Goal: Navigation & Orientation: Find specific page/section

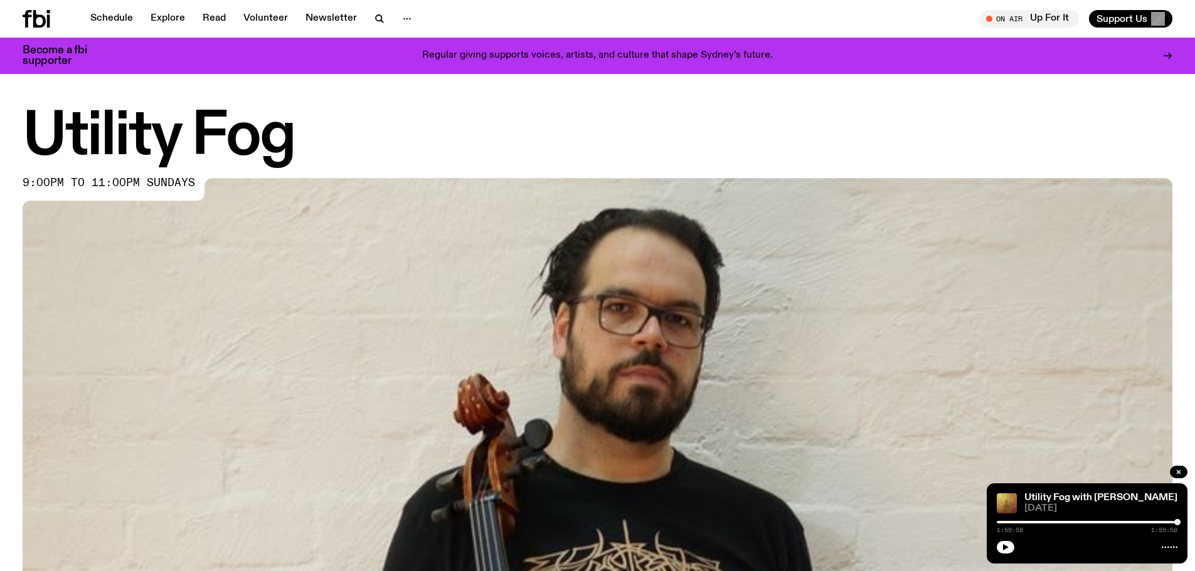
scroll to position [682, 0]
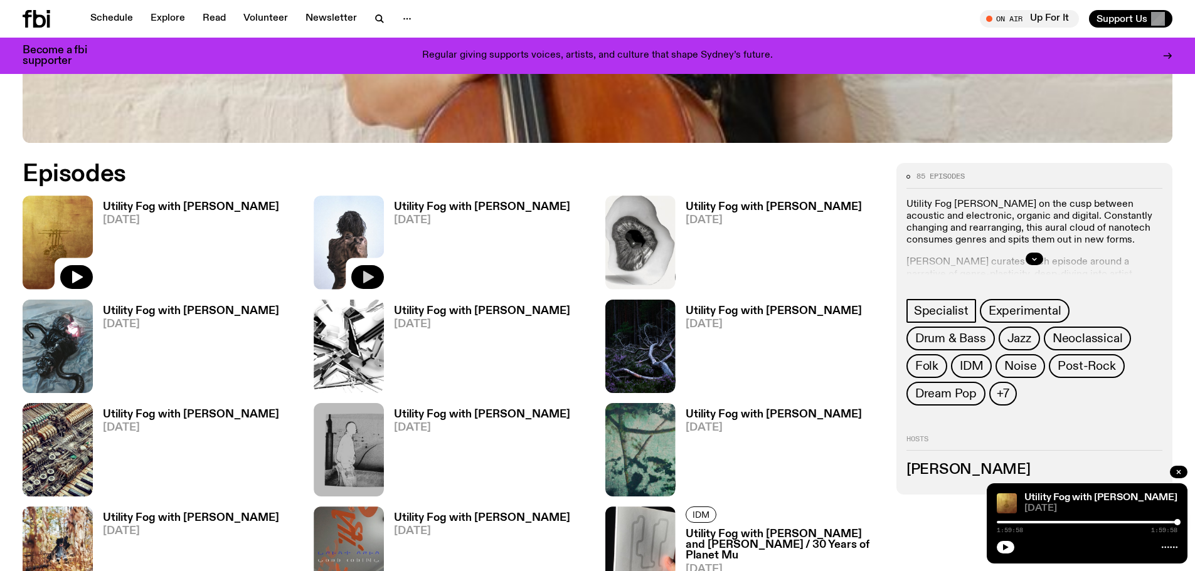
click at [361, 276] on icon "button" at bounding box center [367, 277] width 15 height 15
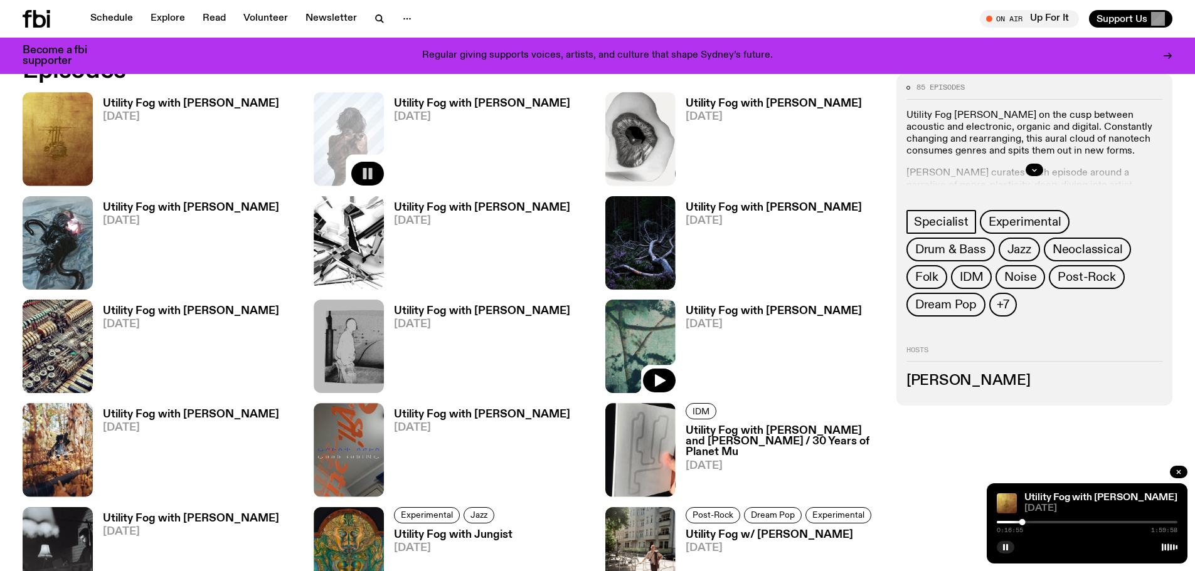
scroll to position [933, 0]
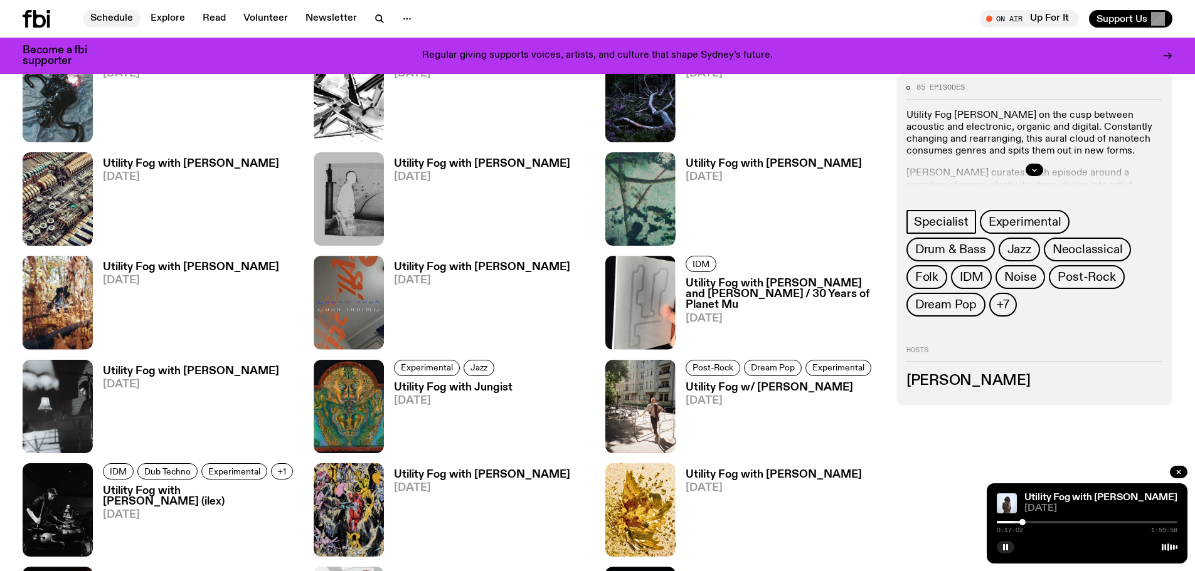
click at [94, 14] on link "Schedule" at bounding box center [112, 19] width 58 height 18
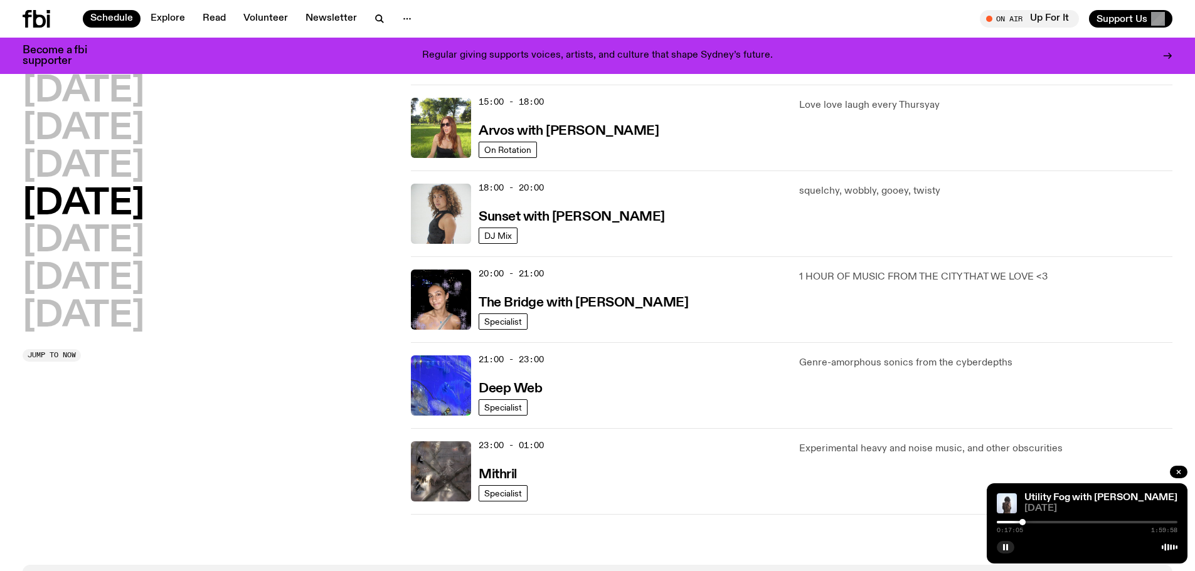
scroll to position [453, 0]
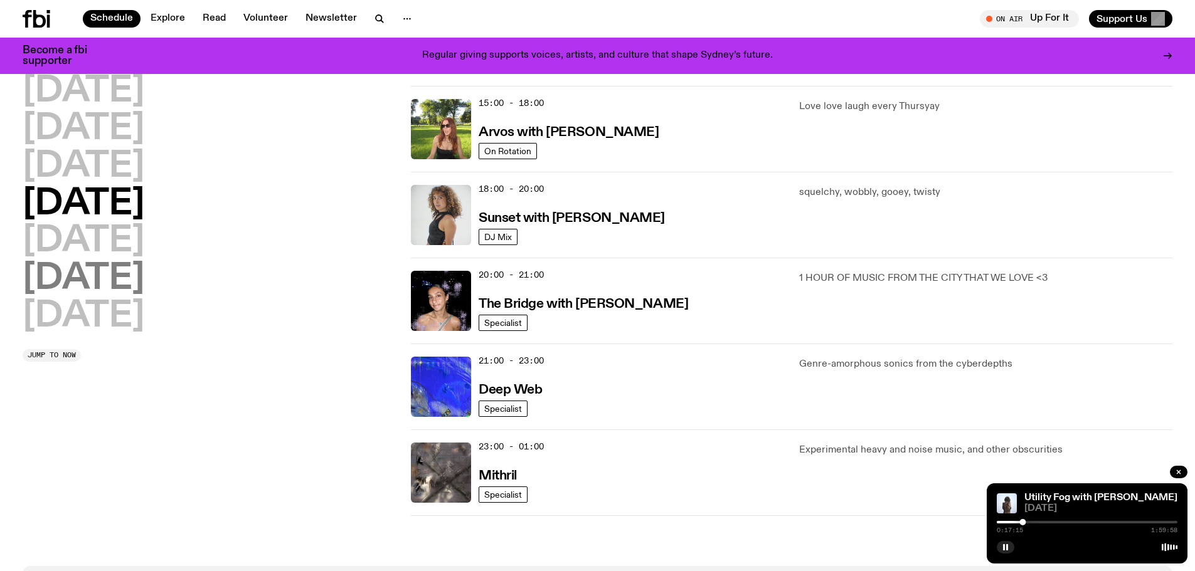
click at [112, 280] on h2 "[DATE]" at bounding box center [84, 279] width 122 height 35
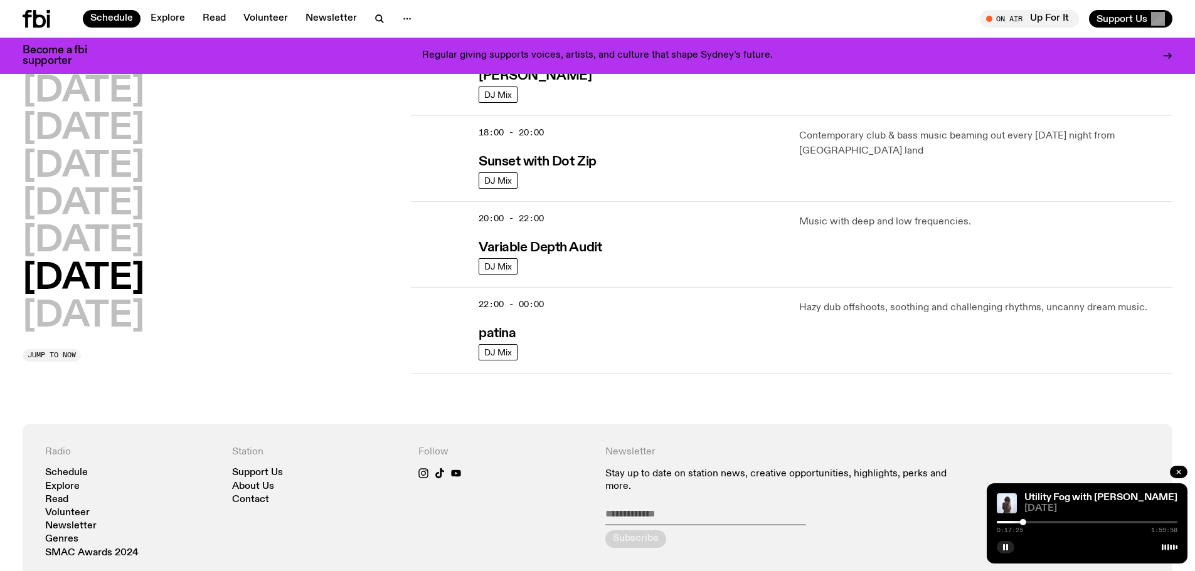
scroll to position [788, 0]
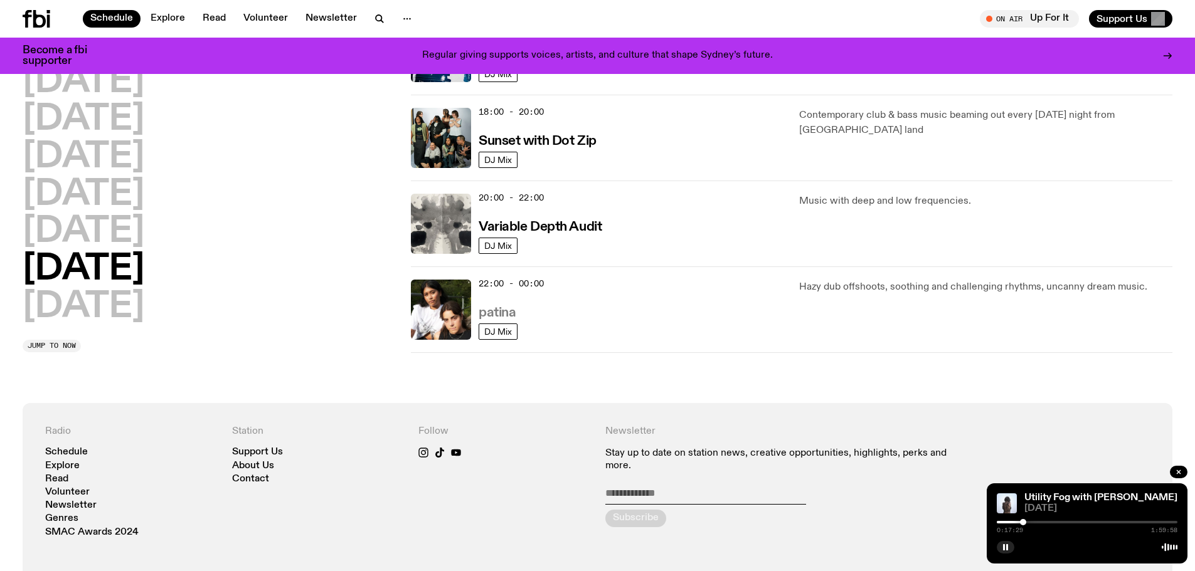
click at [497, 309] on h3 "patina" at bounding box center [497, 313] width 37 height 13
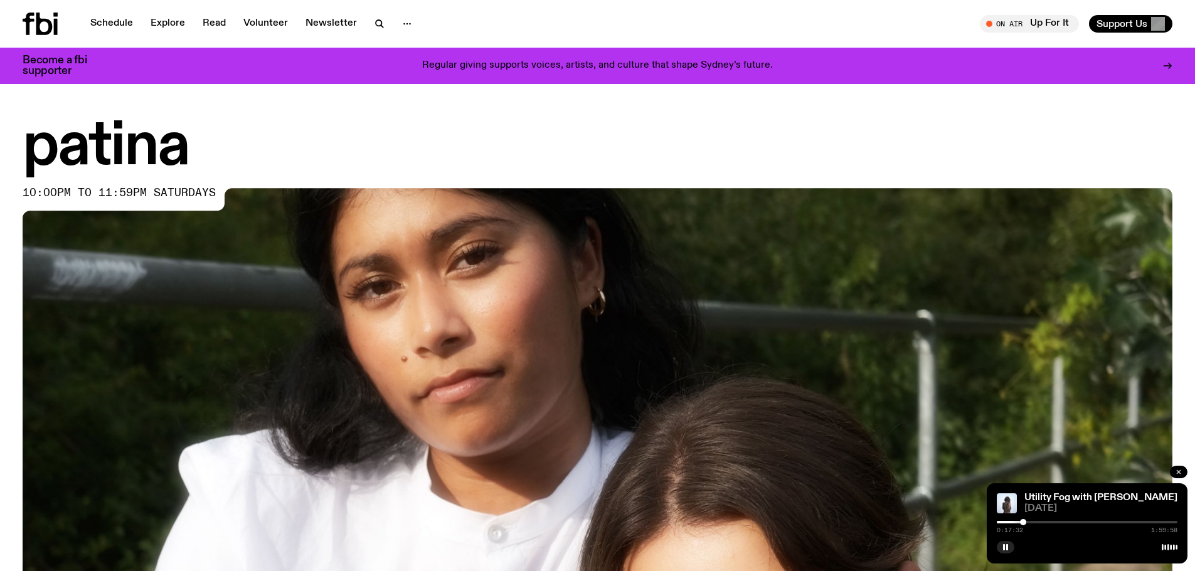
click at [1176, 475] on icon "button" at bounding box center [1179, 473] width 8 height 8
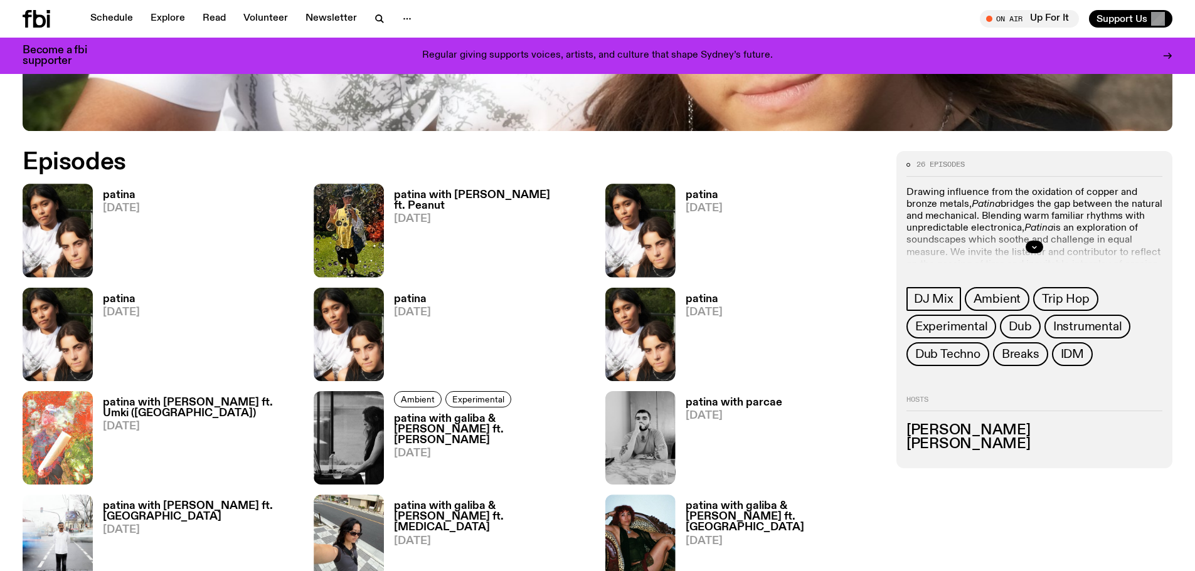
scroll to position [683, 0]
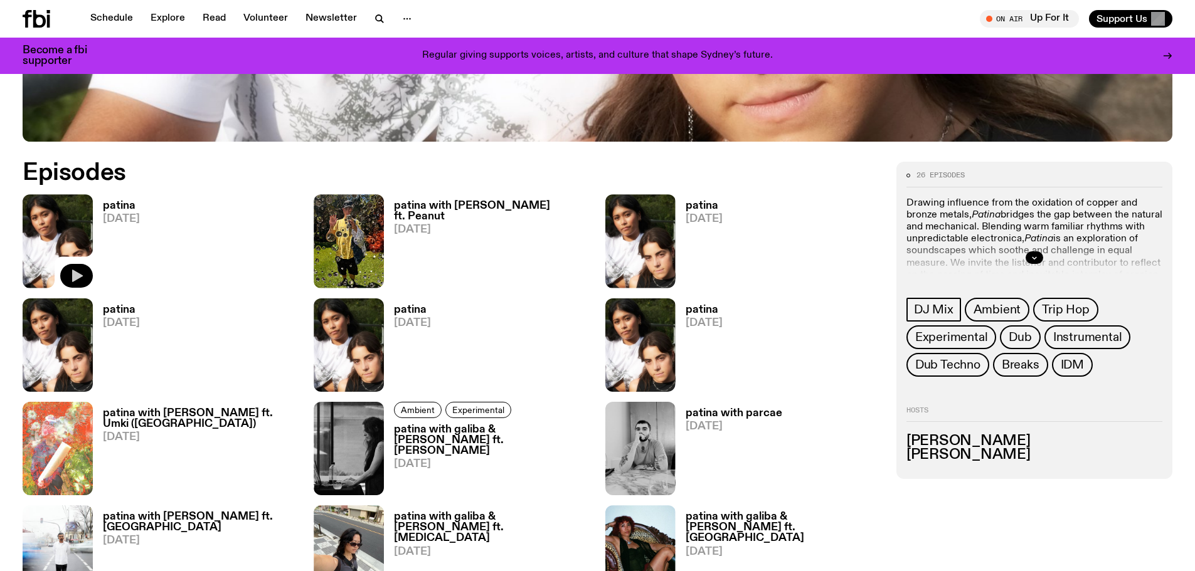
click at [80, 272] on icon "button" at bounding box center [76, 275] width 15 height 15
